Goal: Transaction & Acquisition: Purchase product/service

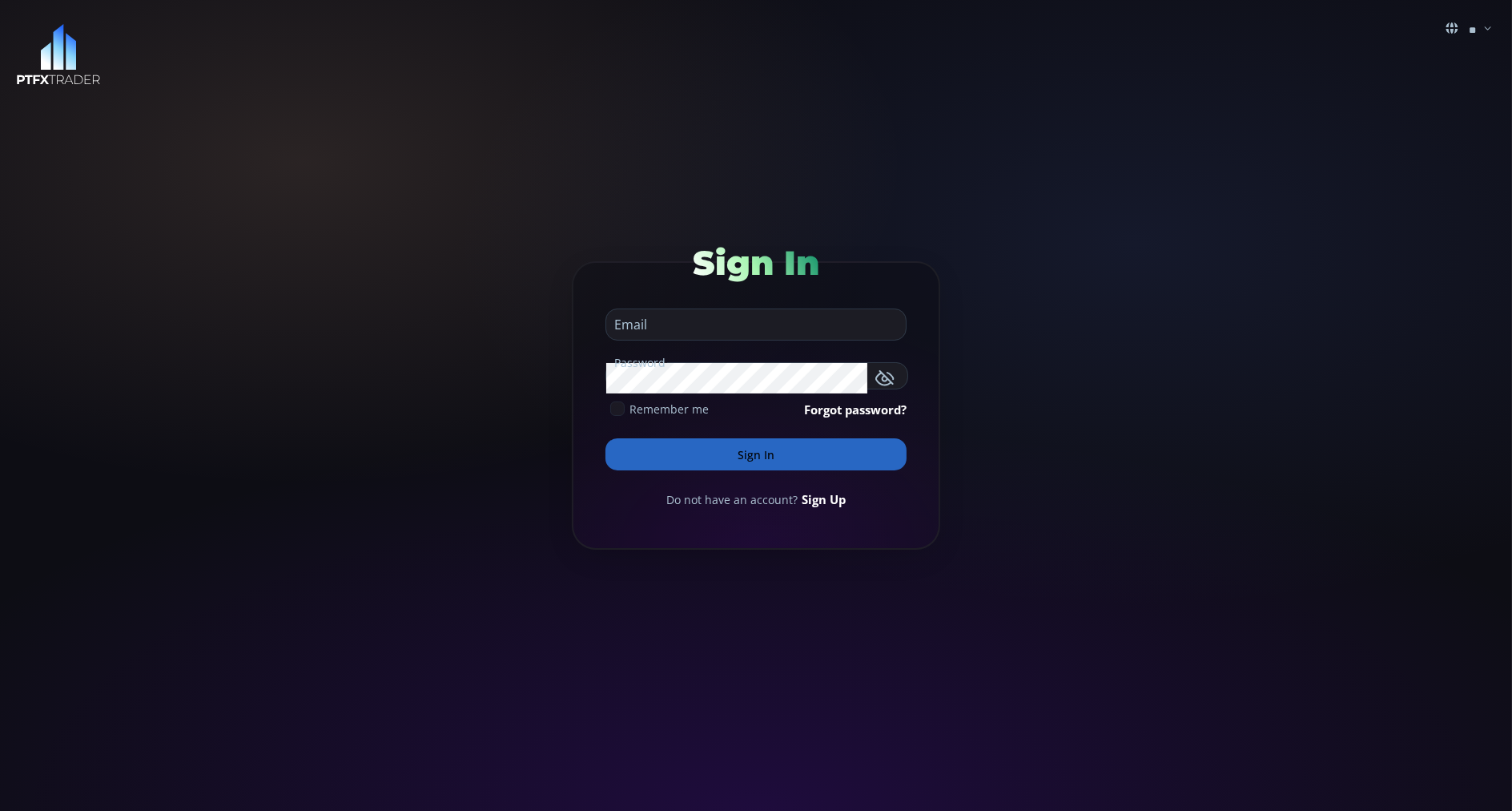
type input "**********"
click at [618, 455] on button "Sign In" at bounding box center [756, 454] width 301 height 32
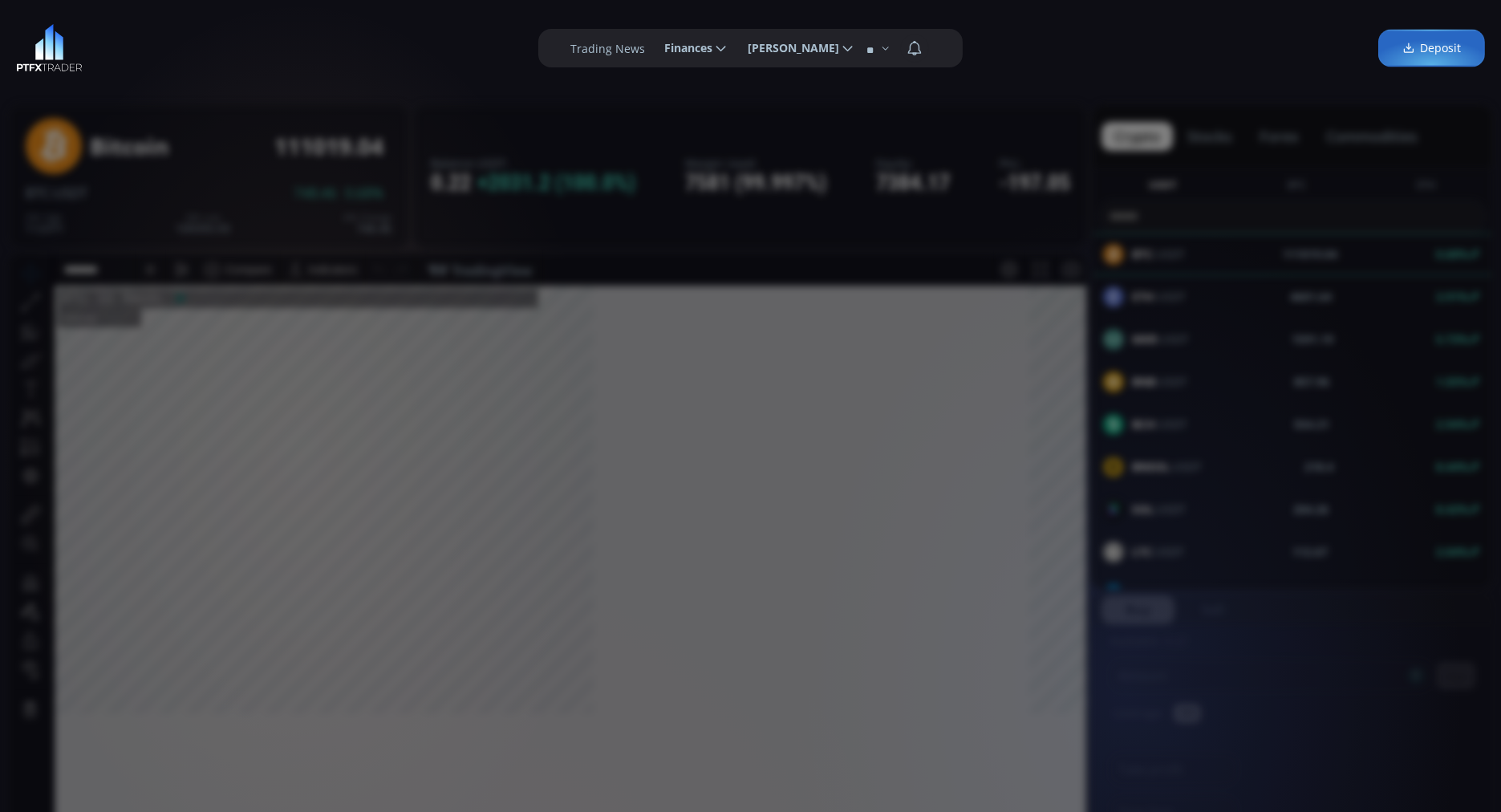
scroll to position [217, 0]
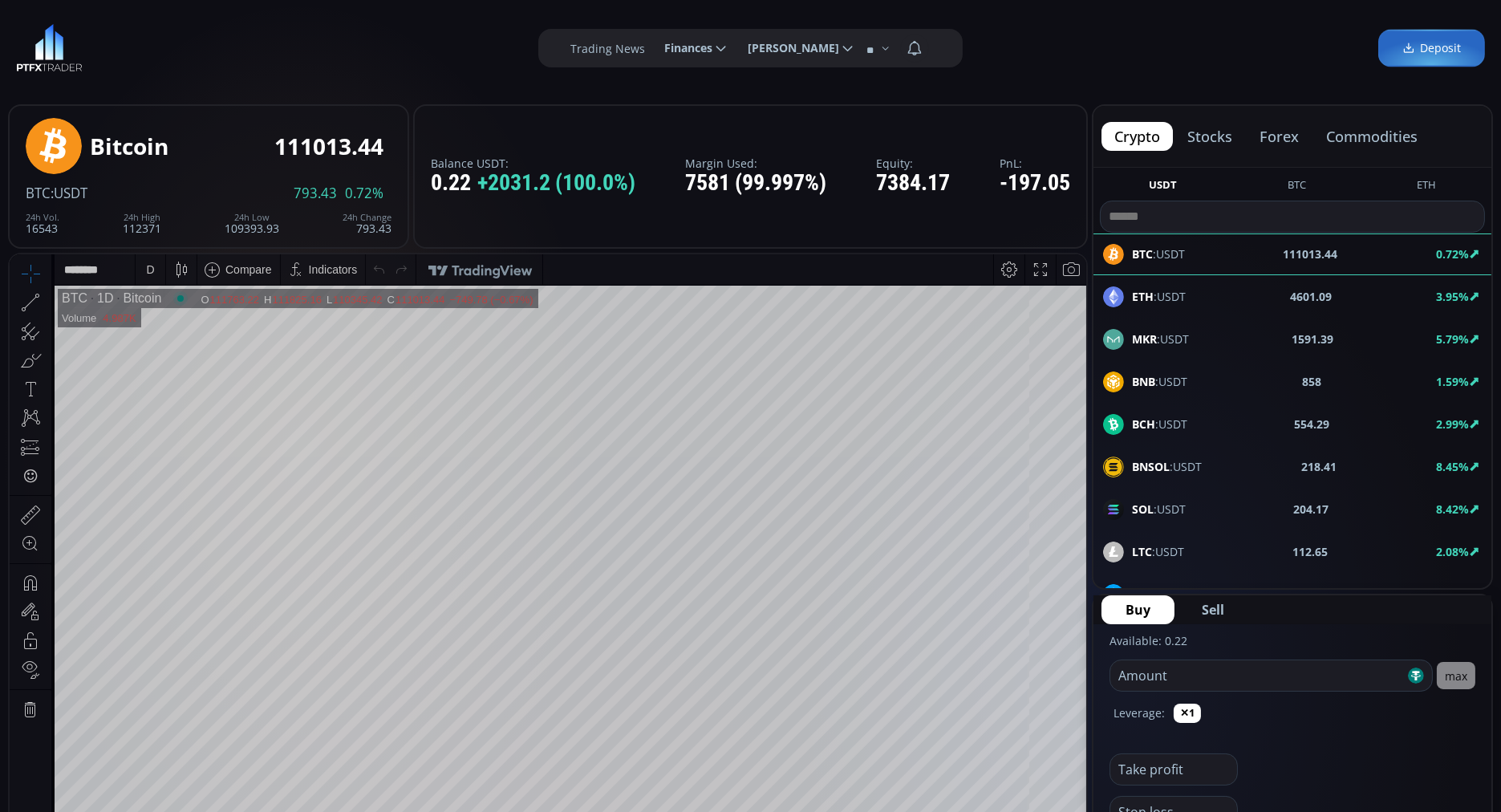
click at [1368, 130] on button "commodities" at bounding box center [1372, 136] width 117 height 29
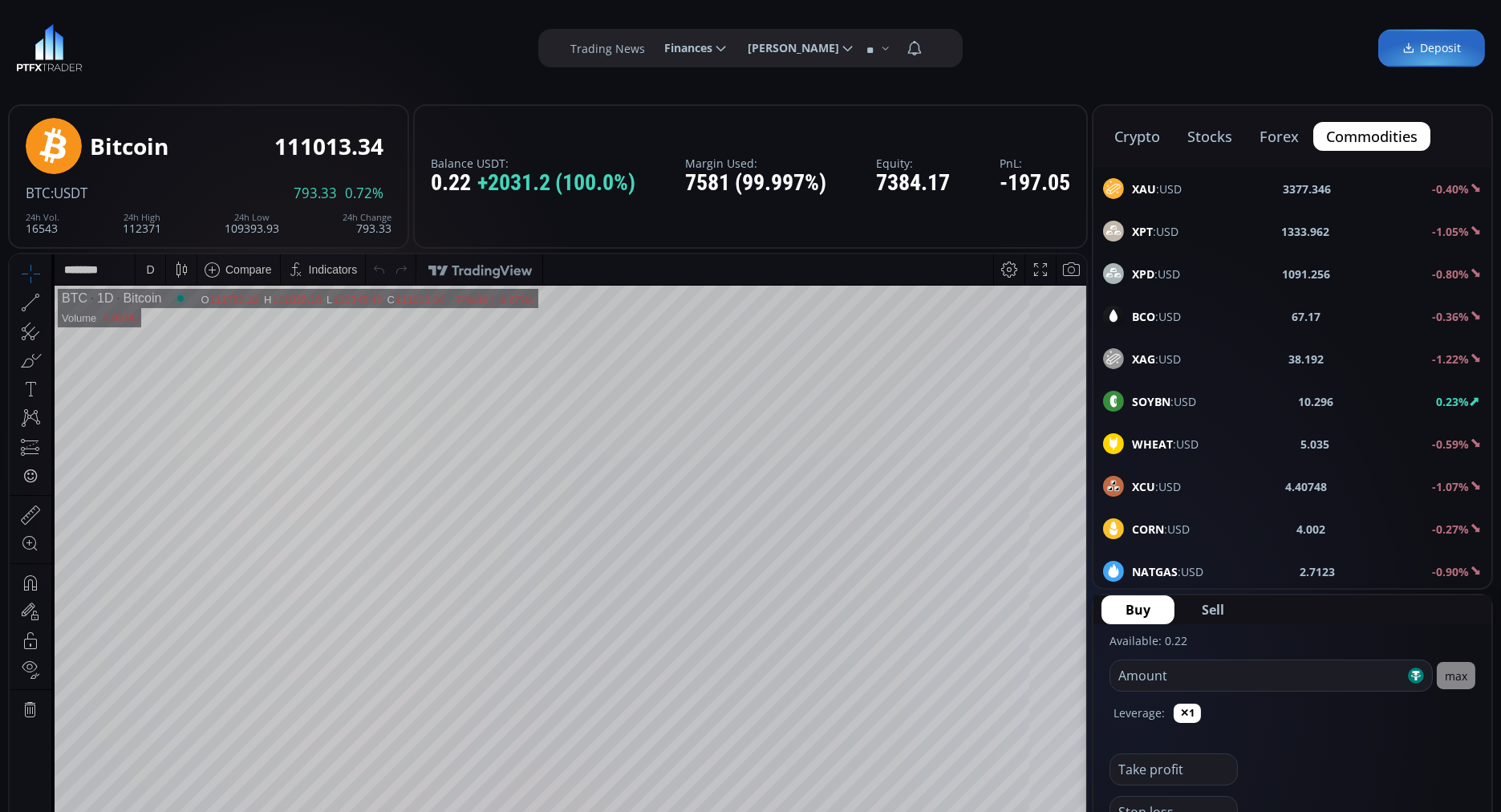
click at [1132, 311] on b "BCO" at bounding box center [1144, 316] width 24 height 15
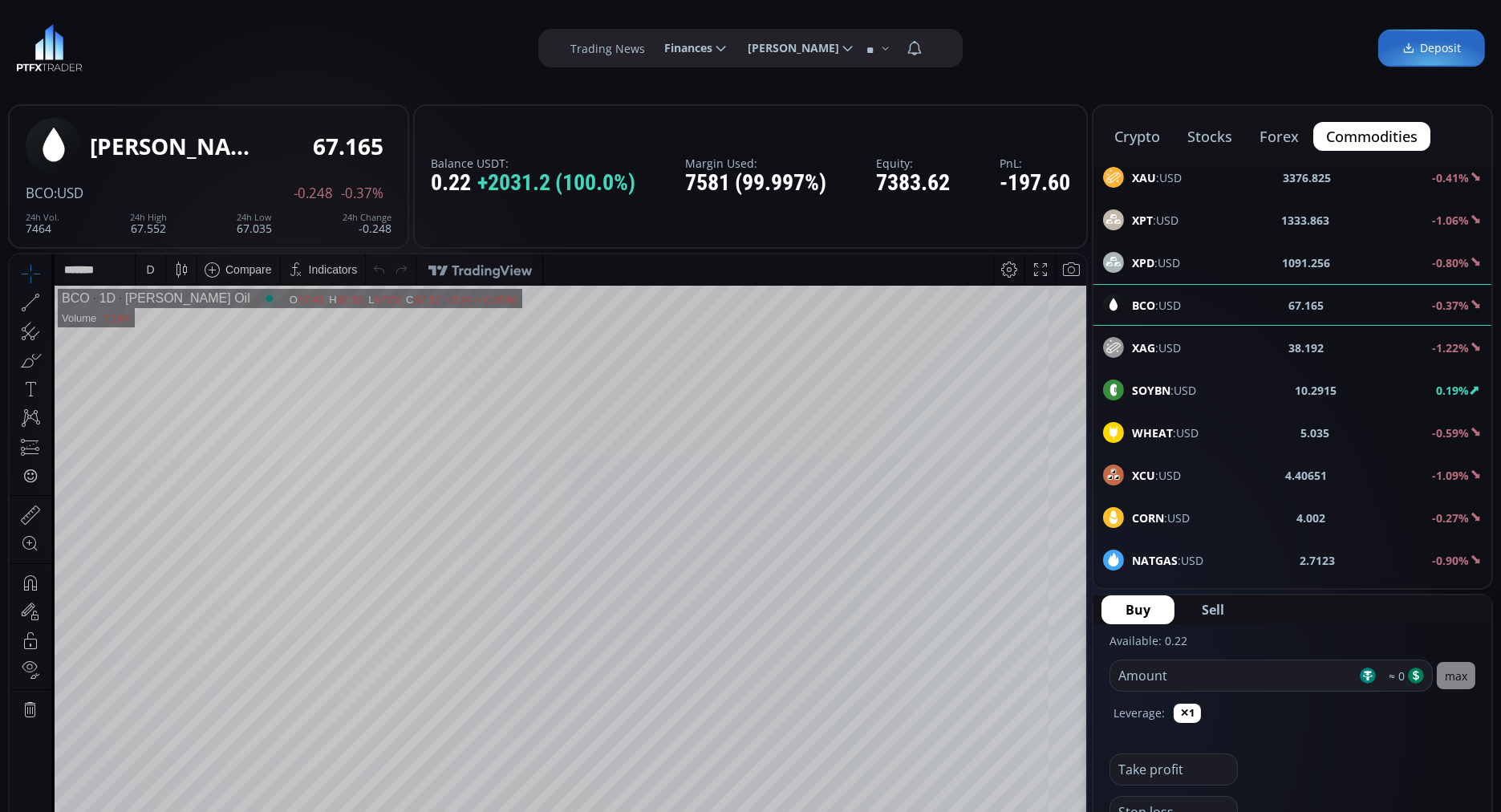
scroll to position [10, 0]
click at [1132, 311] on div "crypto stocks forex commodities XAU :USD 3376.865 -0.41% XPT :USD 1333.7145 -1.…" at bounding box center [1293, 347] width 402 height 485
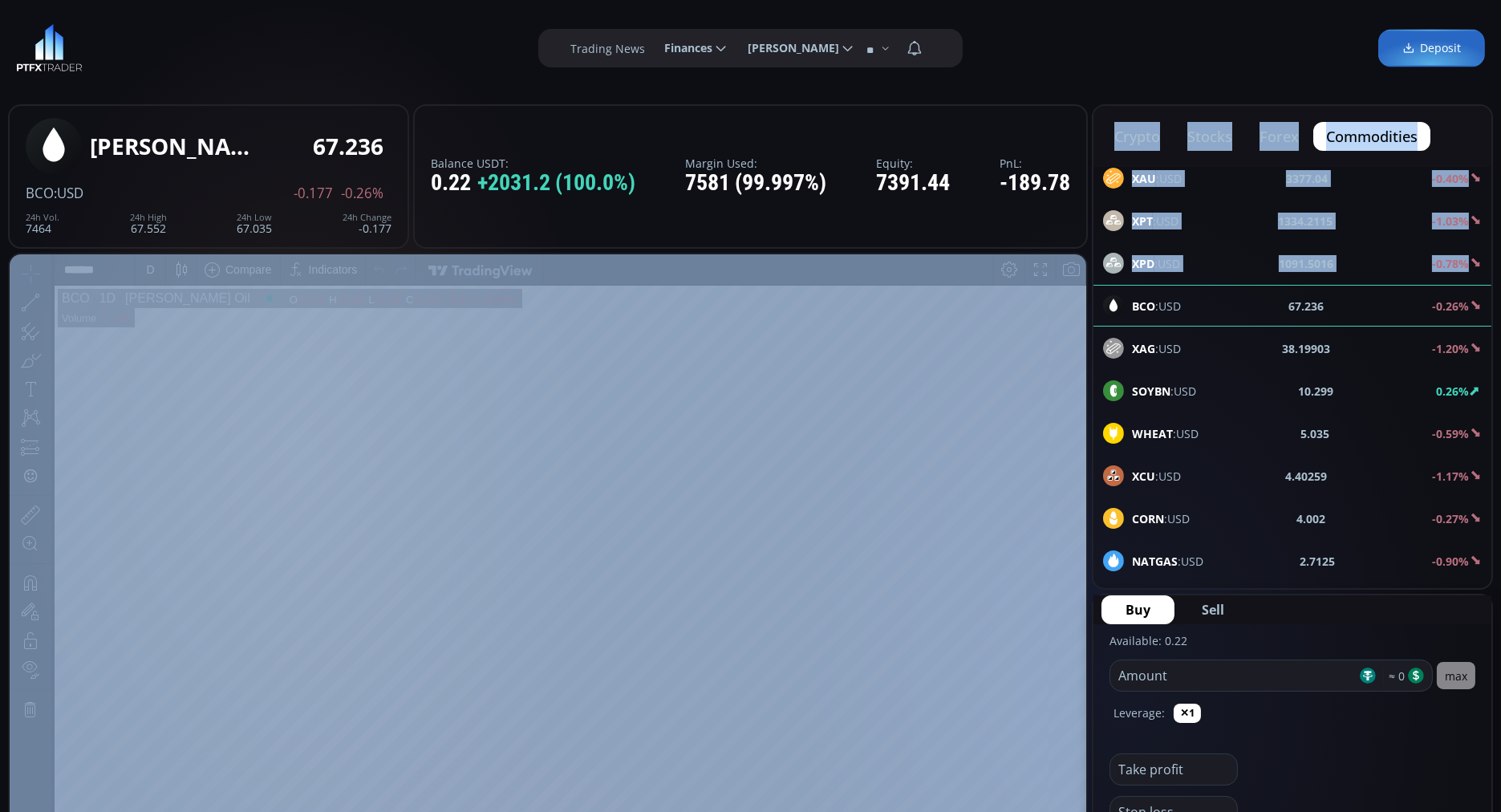
click at [1277, 134] on button "forex" at bounding box center [1279, 136] width 65 height 29
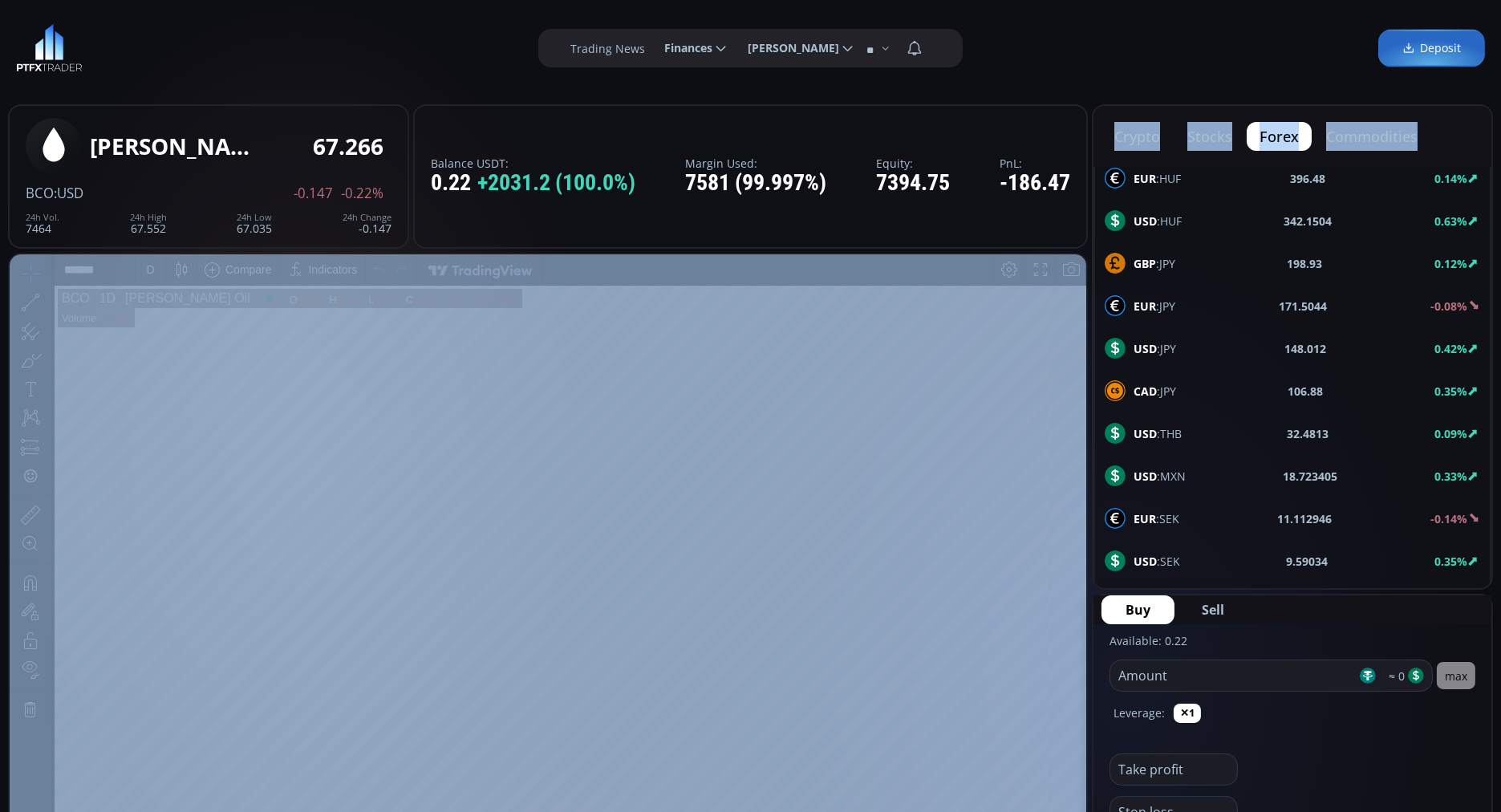
scroll to position [0, 0]
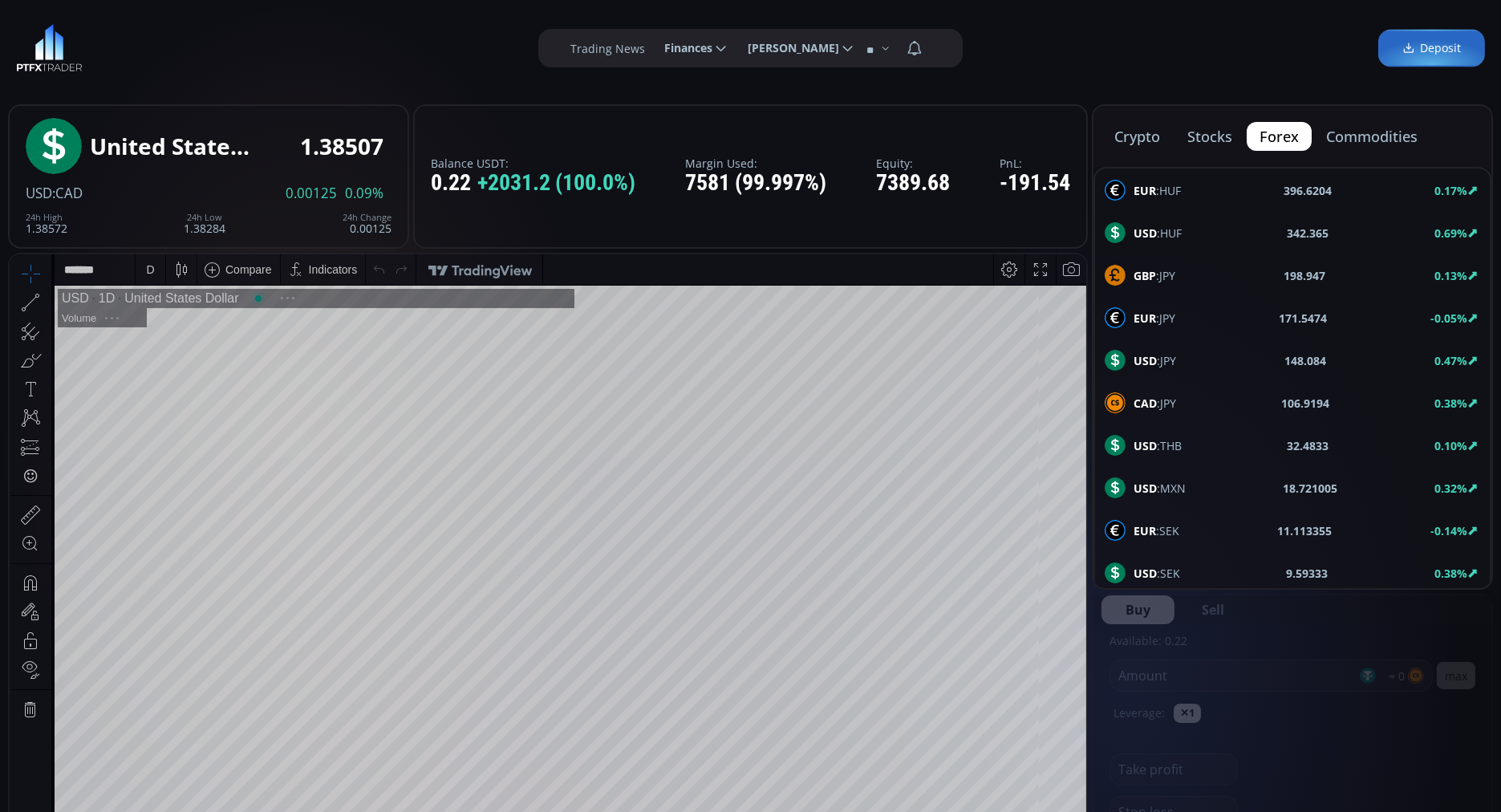
scroll to position [217, 0]
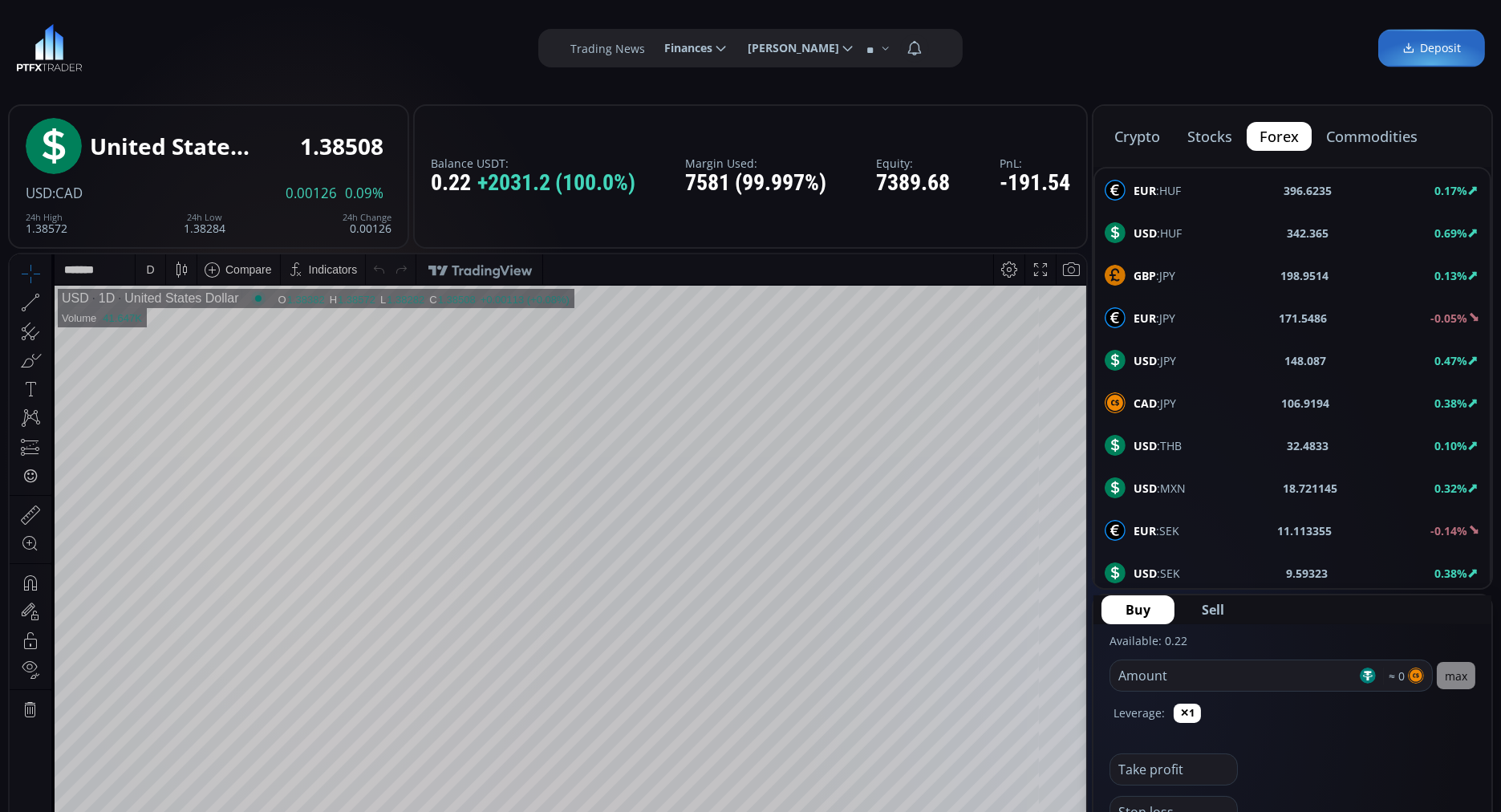
click at [1382, 140] on button "commodities" at bounding box center [1372, 136] width 117 height 29
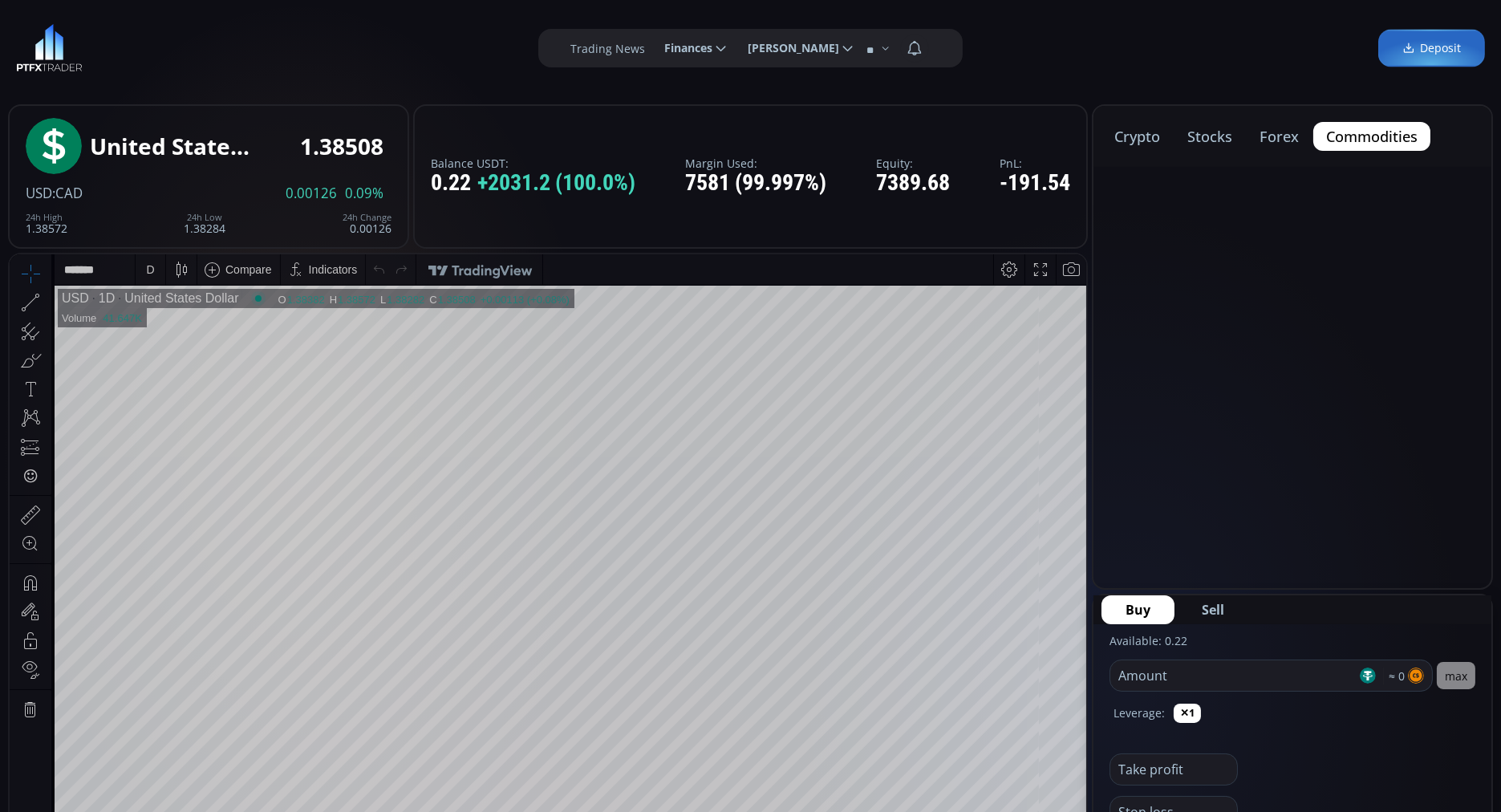
click at [1382, 140] on button "commodities" at bounding box center [1372, 136] width 117 height 29
